Goal: Information Seeking & Learning: Find specific page/section

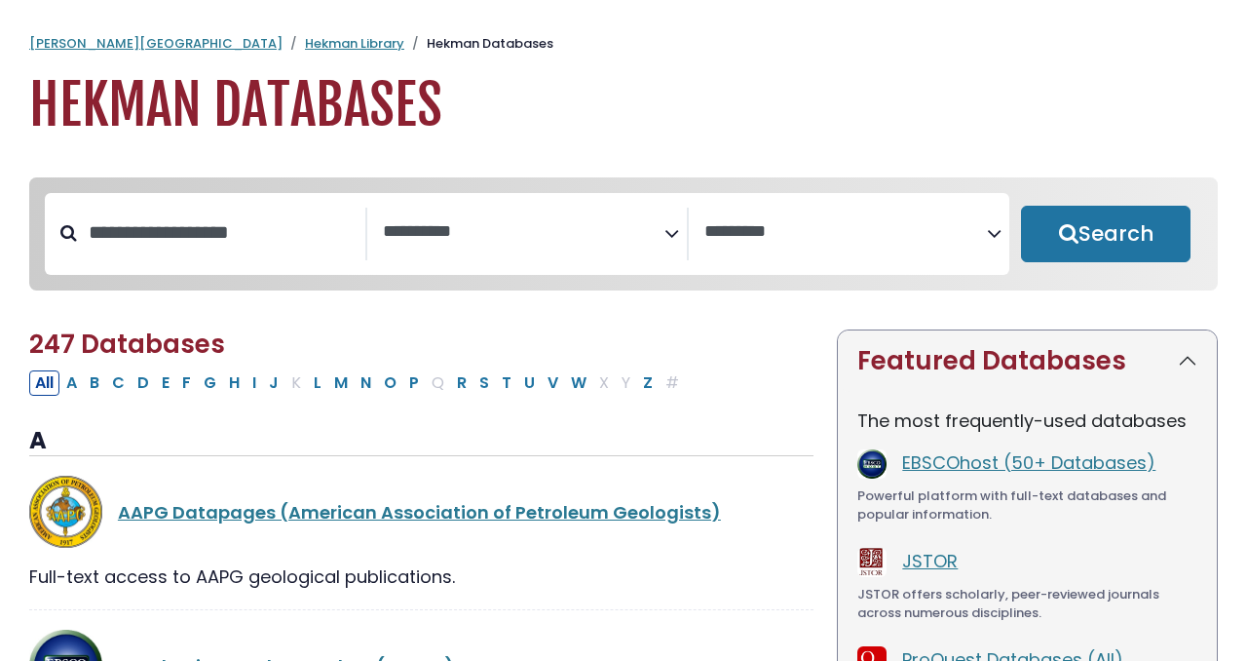
select select "Database Subject Filter"
select select "Database Vendors Filter"
click at [221, 249] on input "Search database by title or keyword" at bounding box center [221, 232] width 288 height 32
click at [157, 238] on input "Search database by title or keyword" at bounding box center [221, 232] width 288 height 32
paste input "**********"
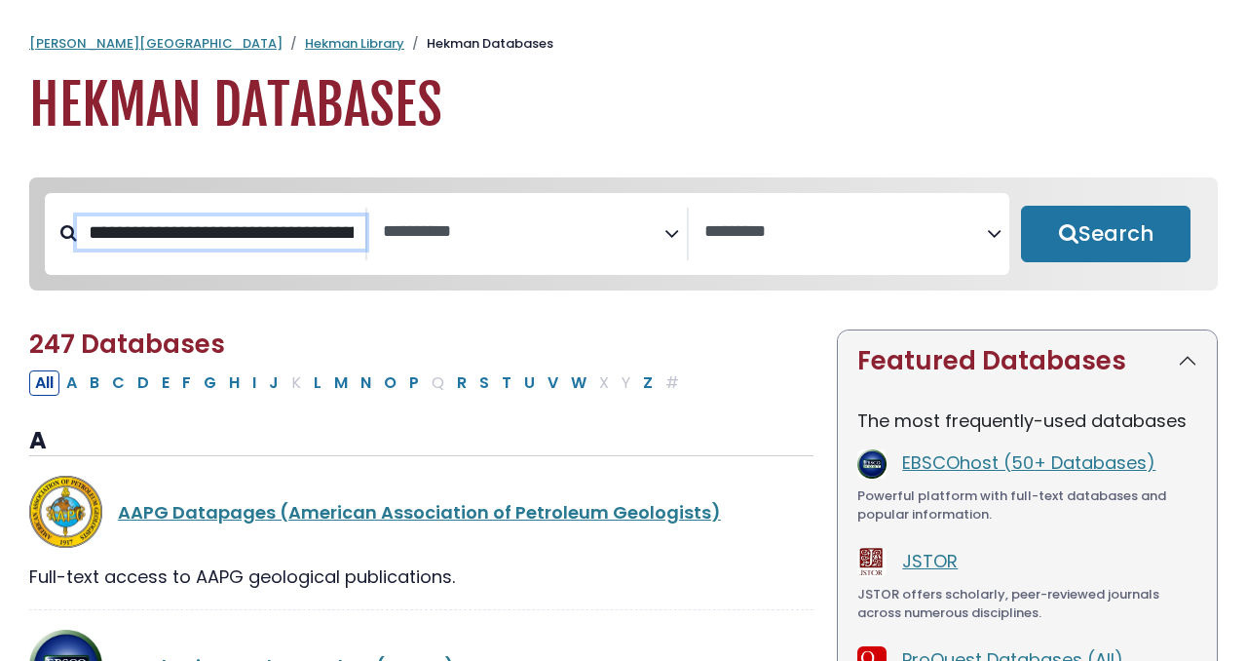
scroll to position [0, 152]
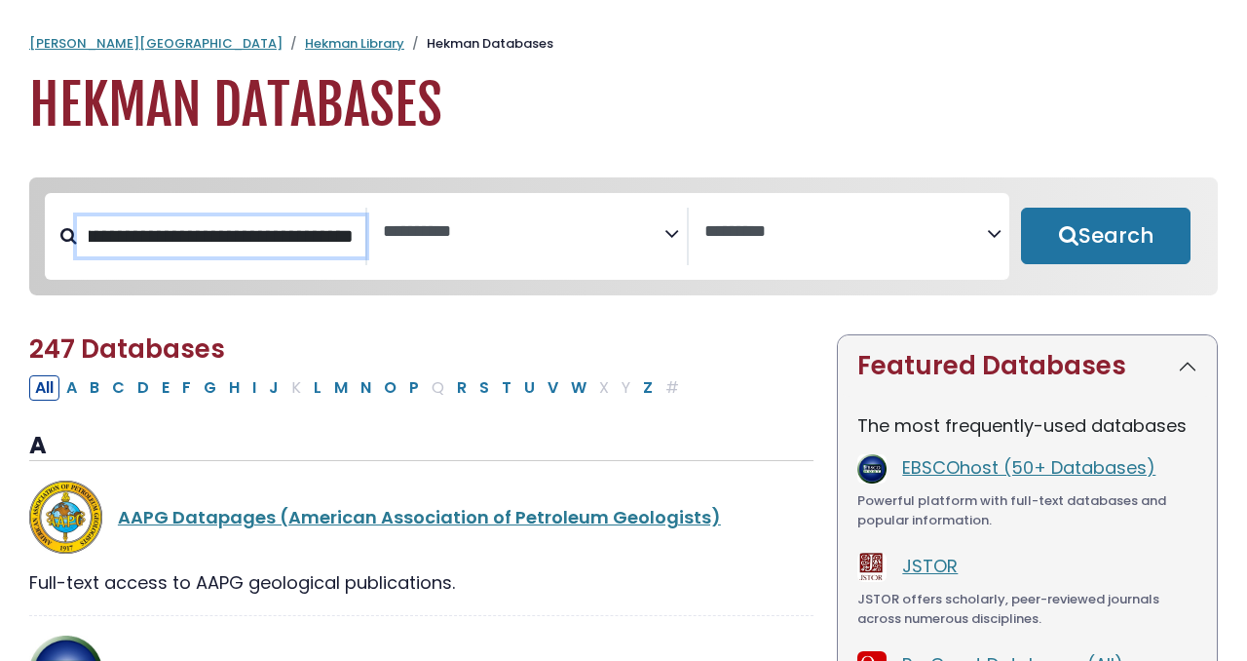
type input "**********"
click at [1021, 208] on button "Search" at bounding box center [1106, 236] width 170 height 57
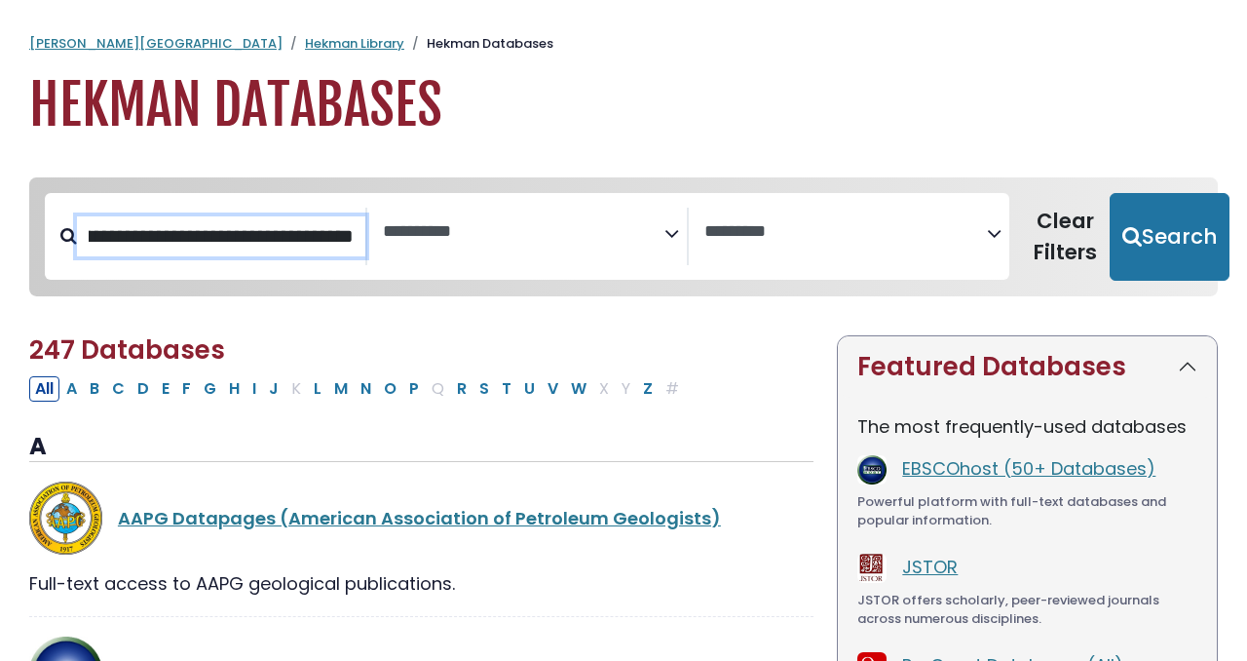
select select "Database Subject Filter"
select select "Database Vendors Filter"
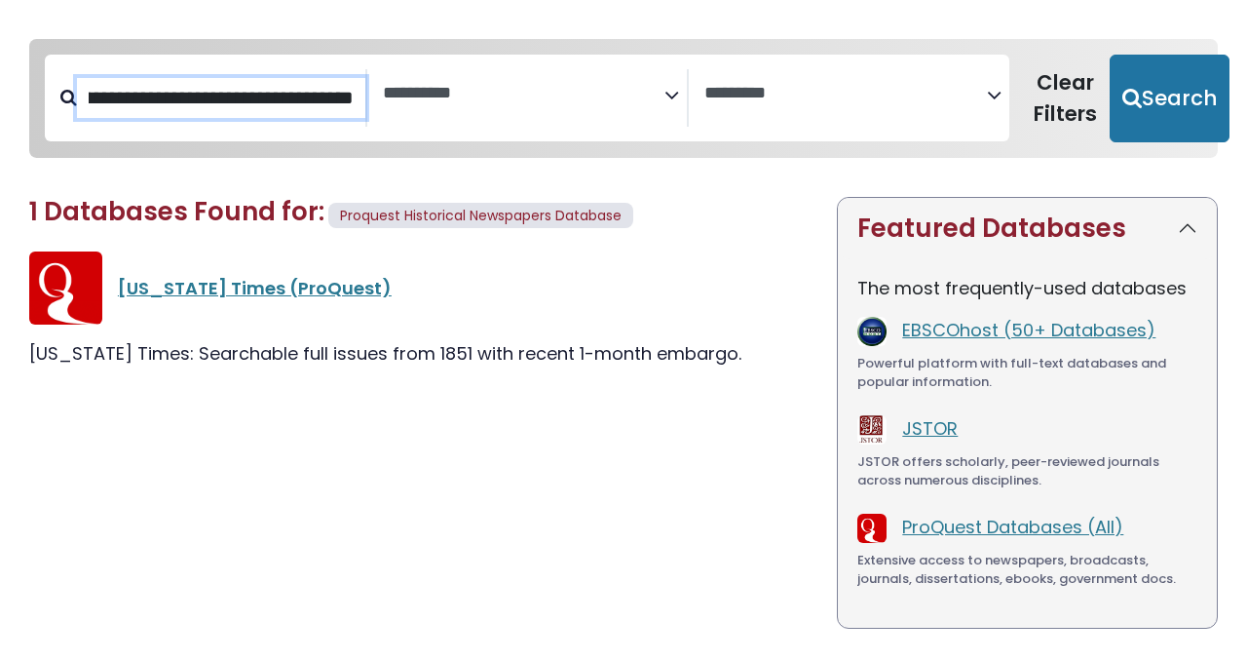
scroll to position [163, 0]
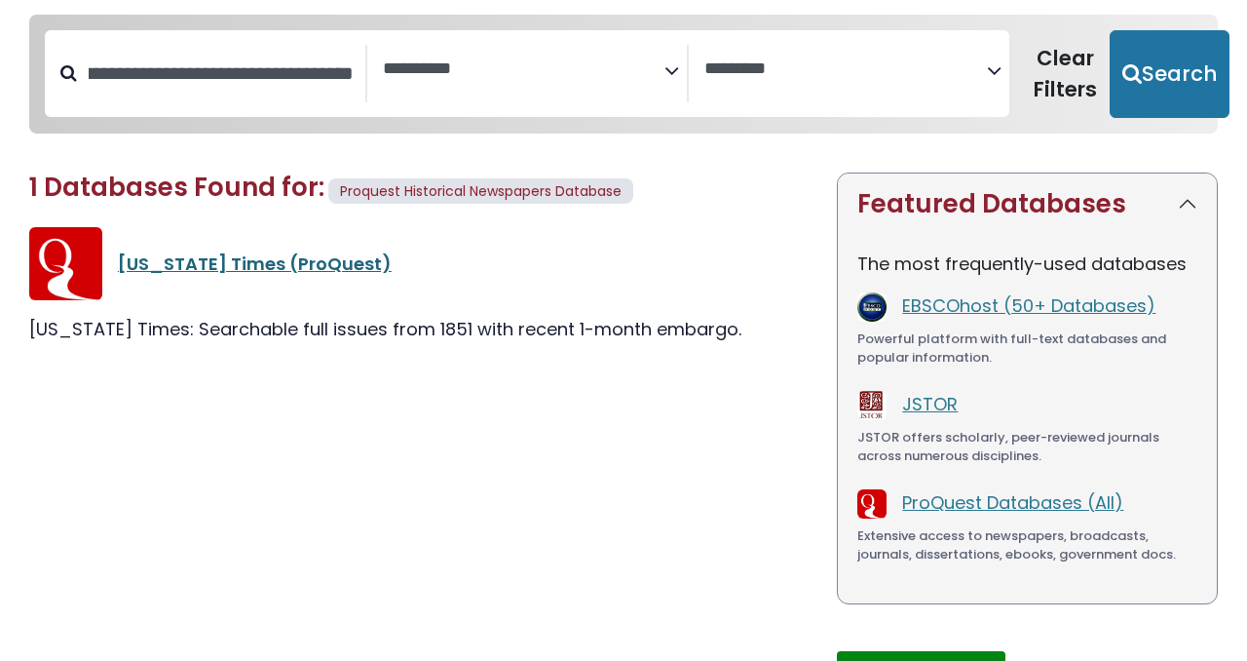
click at [194, 252] on link "[US_STATE] Times (ProQuest)" at bounding box center [255, 263] width 274 height 24
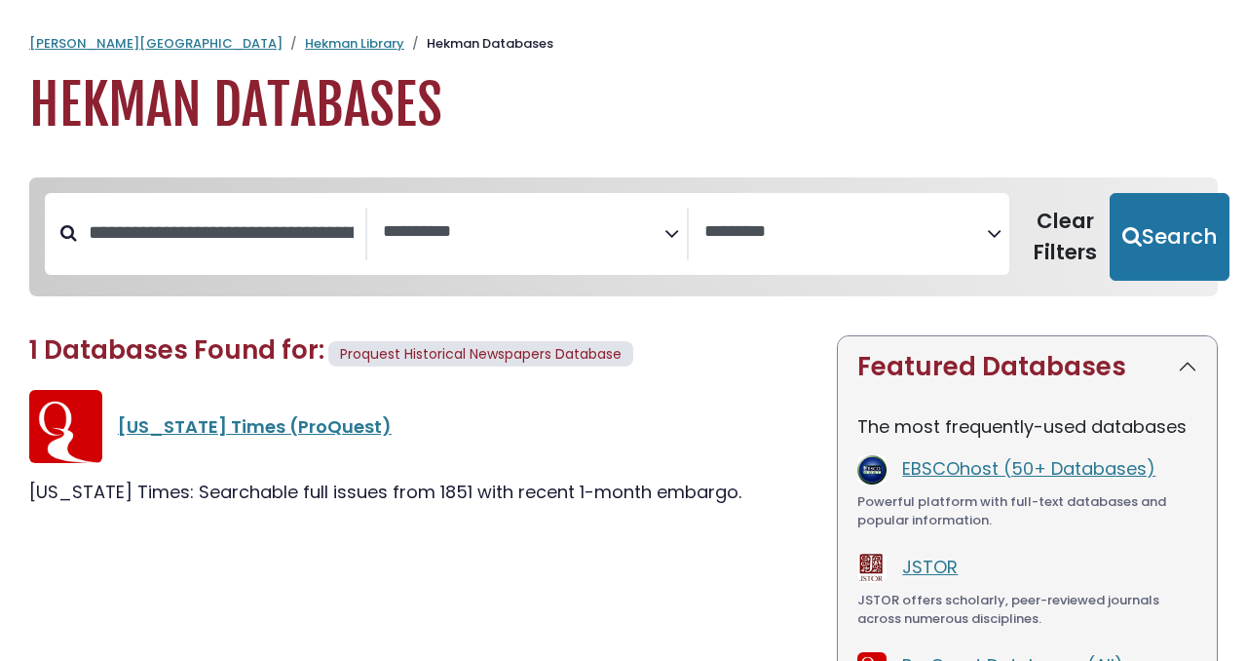
select select "Database Subject Filter"
select select "Database Vendors Filter"
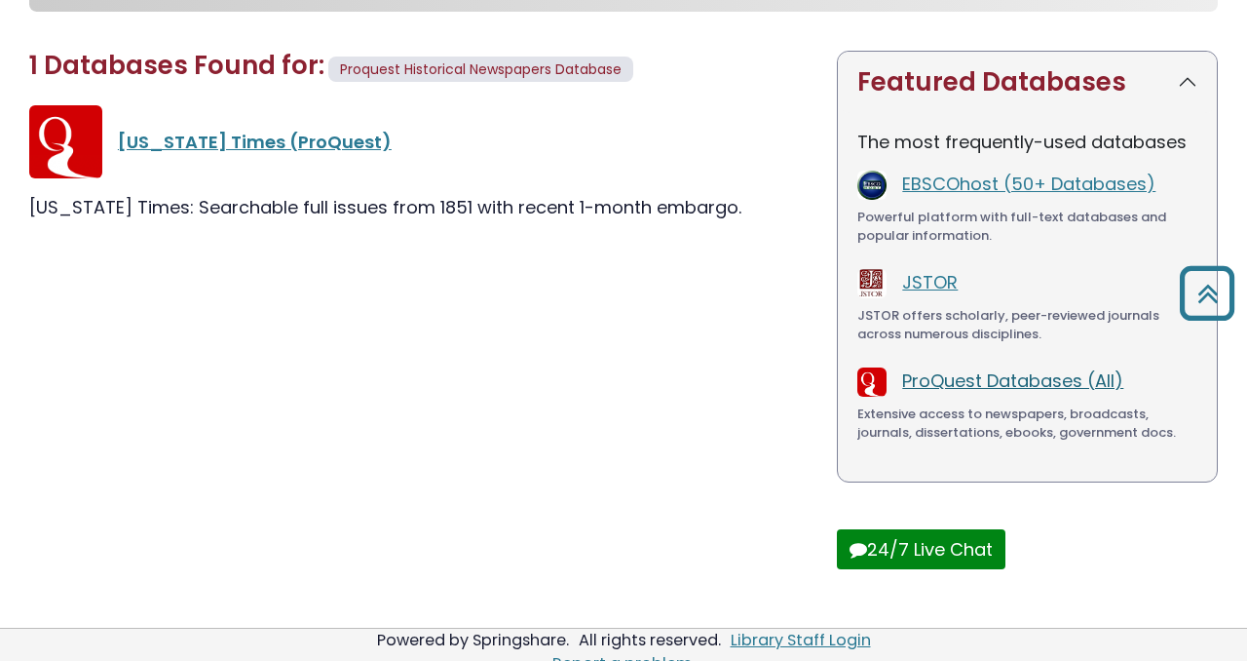
click at [971, 386] on link "ProQuest Databases (All)" at bounding box center [1012, 380] width 221 height 24
